Goal: Transaction & Acquisition: Purchase product/service

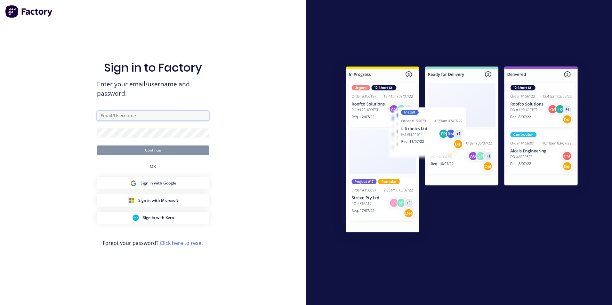
type input "[PERSON_NAME][EMAIL_ADDRESS][PERSON_NAME][DOMAIN_NAME]"
click at [152, 151] on button "Continue" at bounding box center [153, 151] width 112 height 10
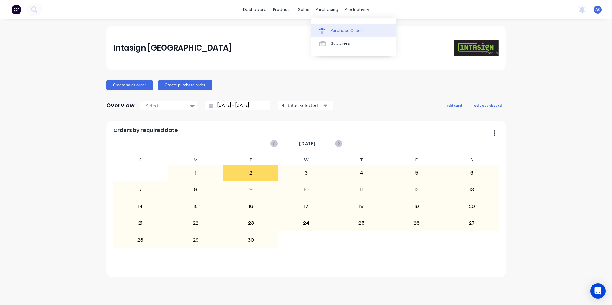
click at [337, 29] on div "Purchase Orders" at bounding box center [347, 31] width 34 height 6
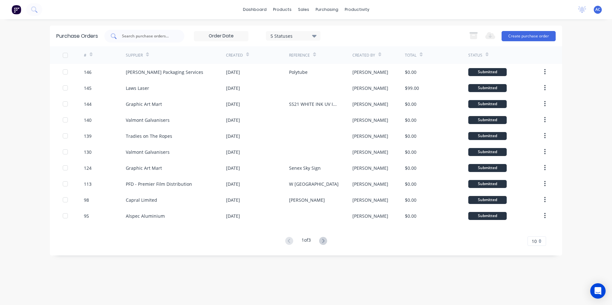
click at [169, 35] on input "text" at bounding box center [147, 36] width 53 height 6
type input "rowmark"
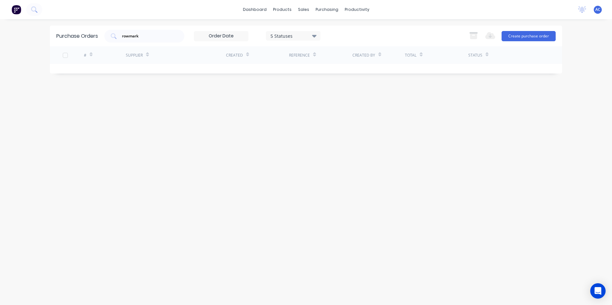
click at [291, 36] on div "5 Statuses" at bounding box center [293, 35] width 46 height 7
click at [326, 50] on div "All" at bounding box center [300, 52] width 51 height 7
click at [151, 35] on input "rowmark" at bounding box center [147, 36] width 53 height 6
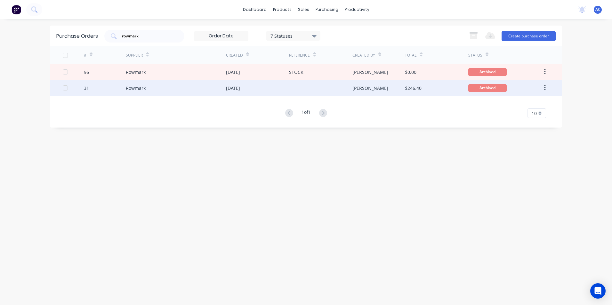
click at [377, 86] on div "[PERSON_NAME]" at bounding box center [378, 88] width 53 height 16
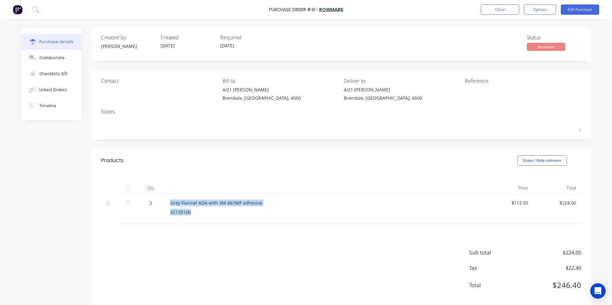
drag, startPoint x: 192, startPoint y: 210, endPoint x: 169, endPoint y: 200, distance: 24.6
click at [169, 200] on div "Grey Flannel ADA with 3M 467MP adhesive 321331(8)" at bounding box center [325, 208] width 320 height 29
copy div "Grey Flannel ADA with 3M 467MP adhesive 321331(8)"
click at [511, 11] on button "Close" at bounding box center [499, 9] width 38 height 10
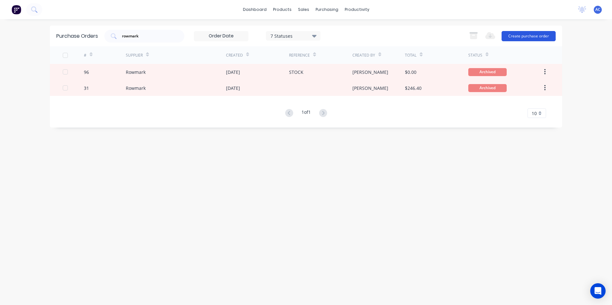
click at [519, 37] on button "Create purchase order" at bounding box center [528, 36] width 54 height 10
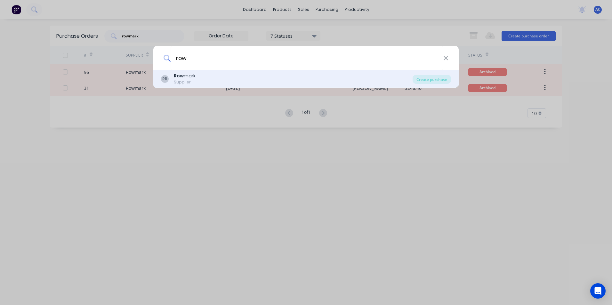
type input "row"
click at [301, 79] on div "RR Row mark Supplier" at bounding box center [286, 79] width 251 height 12
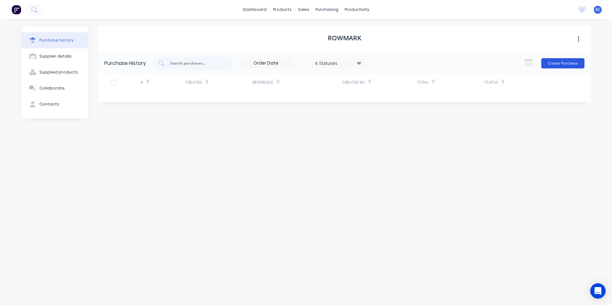
click at [571, 63] on button "Create Purchase" at bounding box center [562, 63] width 43 height 10
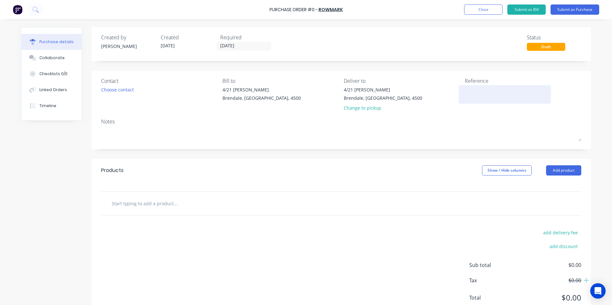
click at [503, 100] on textarea at bounding box center [504, 93] width 80 height 14
type textarea "Nambour"
click at [236, 203] on input "text" at bounding box center [175, 203] width 128 height 13
click at [575, 174] on button "Add product" at bounding box center [563, 170] width 35 height 10
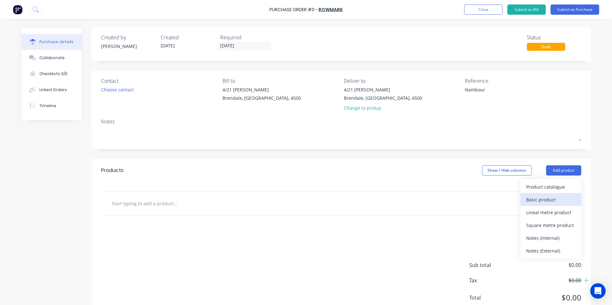
click at [554, 200] on div "Basic product" at bounding box center [550, 199] width 49 height 9
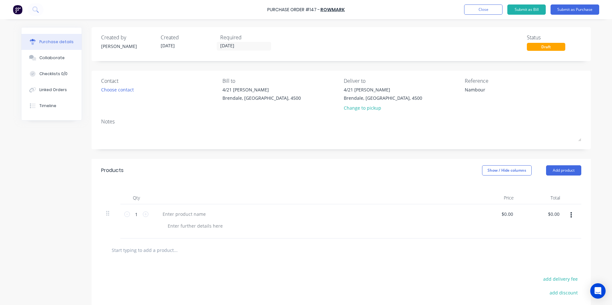
click at [194, 208] on div at bounding box center [312, 221] width 320 height 34
click at [195, 214] on div at bounding box center [183, 214] width 53 height 9
paste div
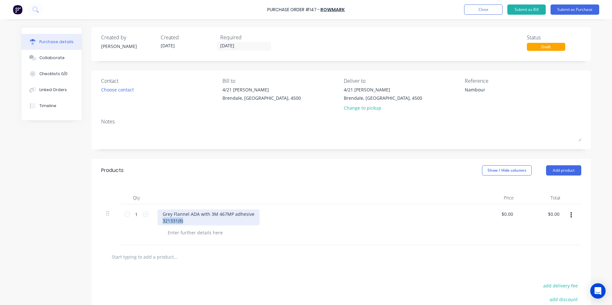
drag, startPoint x: 192, startPoint y: 222, endPoint x: 115, endPoint y: 218, distance: 77.5
click at [115, 218] on div "1 1 Grey Flannel ADA with 3M 467MP adhesive 321331(8) $0.00 $0.00 $0.00 $0.00" at bounding box center [341, 224] width 480 height 41
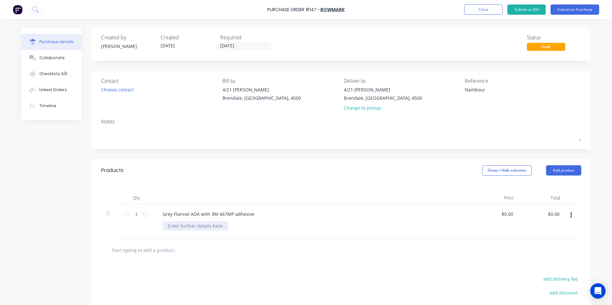
click at [177, 226] on div "Grey Flannel ADA with 3M 467MP adhesive" at bounding box center [312, 221] width 320 height 34
paste div
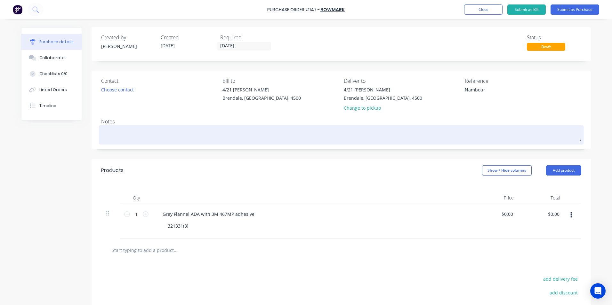
click at [162, 132] on textarea at bounding box center [341, 134] width 480 height 14
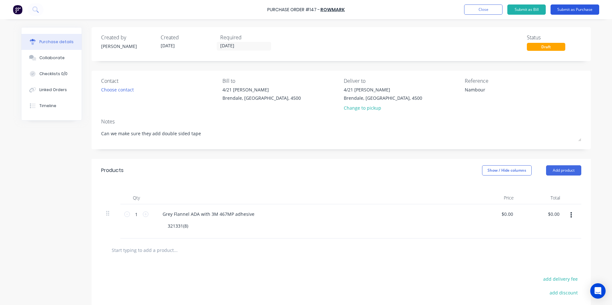
type textarea "Can we make sure they add double sided tape"
click at [561, 8] on button "Submit as Purchase" at bounding box center [574, 9] width 49 height 10
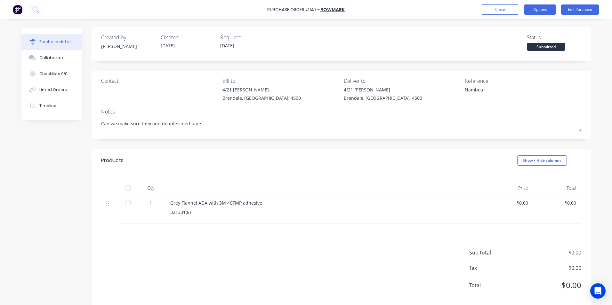
click at [536, 11] on button "Options" at bounding box center [540, 9] width 32 height 10
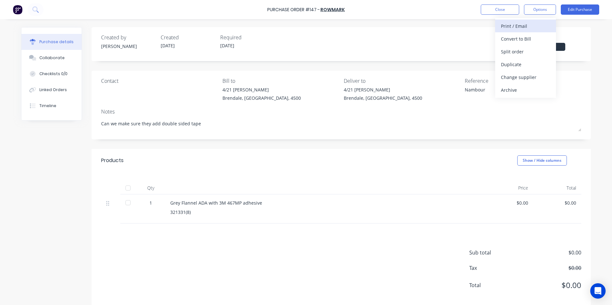
click at [520, 26] on div "Print / Email" at bounding box center [525, 25] width 49 height 9
click at [517, 51] on div "Without pricing" at bounding box center [525, 51] width 49 height 9
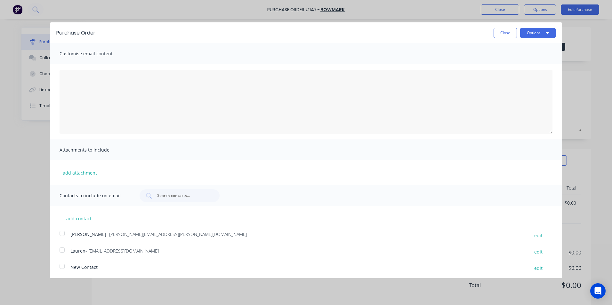
click at [63, 234] on div at bounding box center [62, 233] width 13 height 13
click at [64, 251] on div at bounding box center [62, 250] width 13 height 13
click at [532, 33] on button "Options" at bounding box center [538, 33] width 36 height 10
click at [519, 61] on div "Email" at bounding box center [524, 61] width 49 height 9
